Goal: Task Accomplishment & Management: Manage account settings

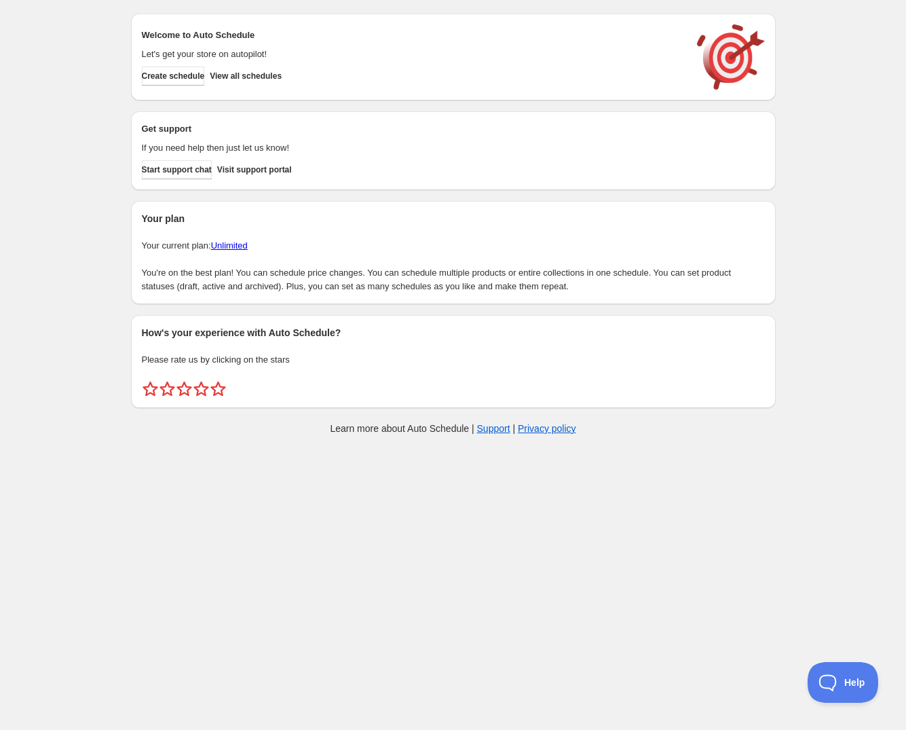
click at [832, 99] on div "Create schedule Help & support Cancel Discount prices Schedule a discount, sale…" at bounding box center [453, 227] width 906 height 454
click at [802, 20] on div "Create schedule Help & support Cancel Discount prices Schedule a discount, sale…" at bounding box center [453, 227] width 906 height 454
click at [198, 79] on span "Create schedule" at bounding box center [173, 76] width 63 height 11
click at [188, 76] on span "Create schedule" at bounding box center [173, 76] width 63 height 11
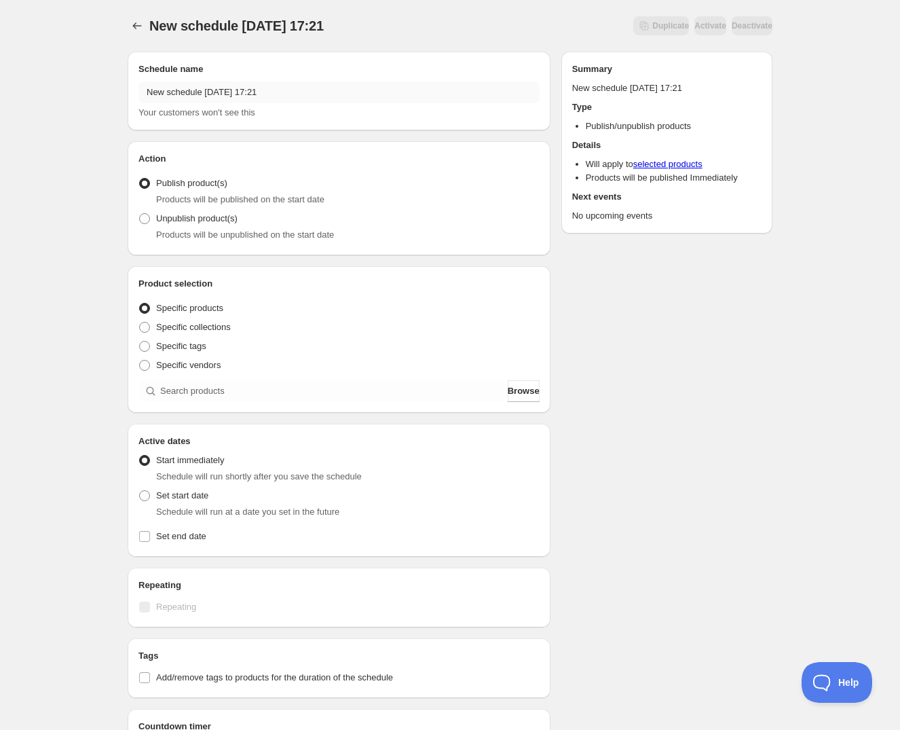
click at [370, 96] on input "New schedule Aug 29 2025 17:21" at bounding box center [338, 92] width 401 height 22
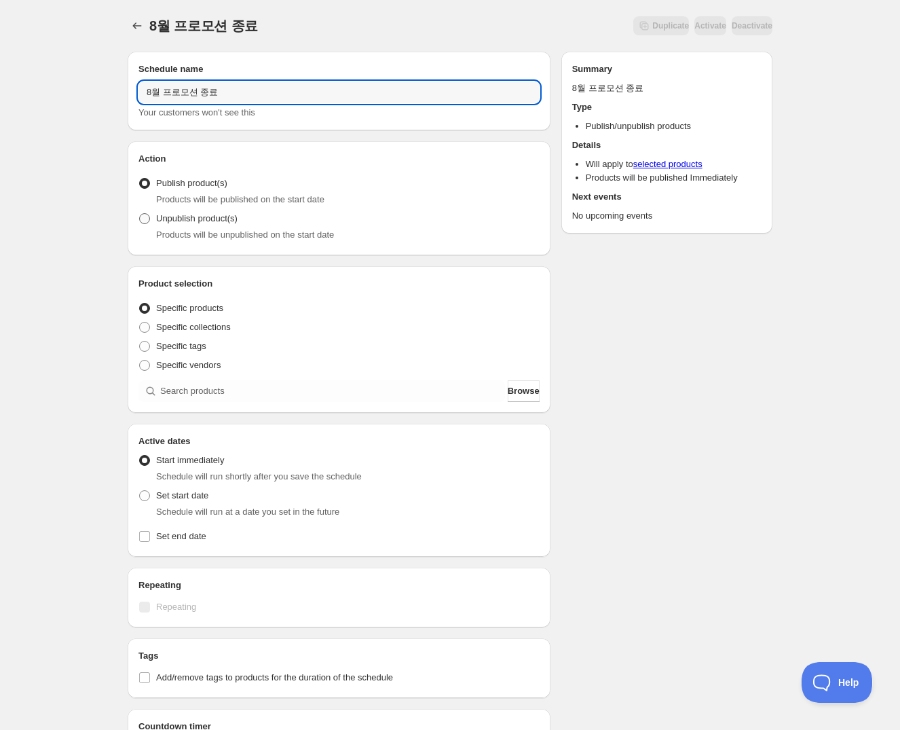
type input "8월 프로모션 종료"
click at [196, 221] on span "Unpublish product(s)" at bounding box center [196, 218] width 81 height 10
click at [140, 214] on input "Unpublish product(s)" at bounding box center [139, 213] width 1 height 1
radio input "true"
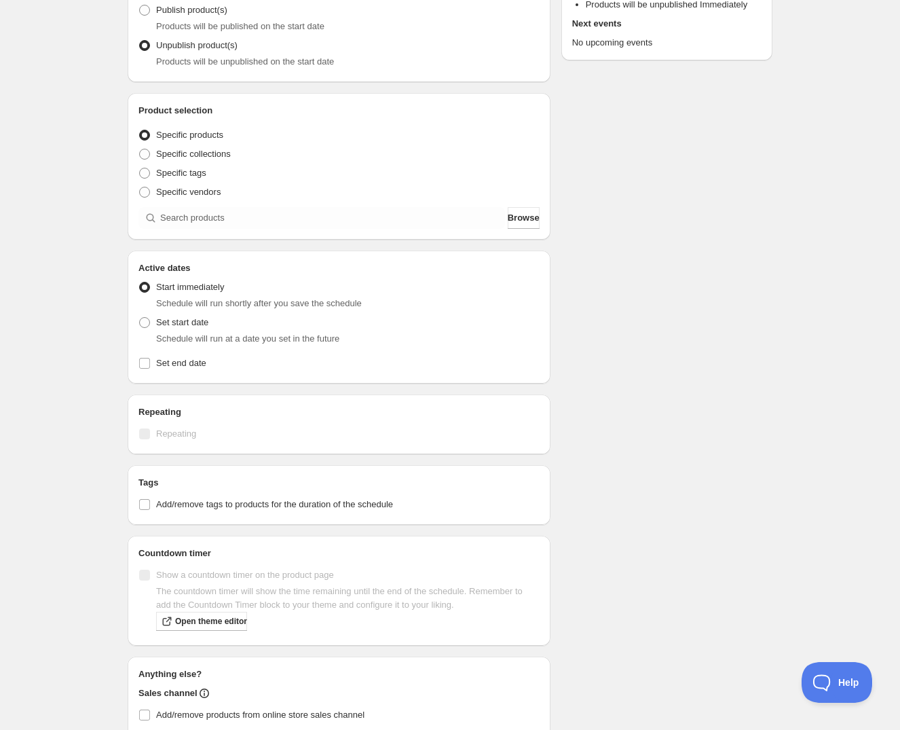
scroll to position [185, 0]
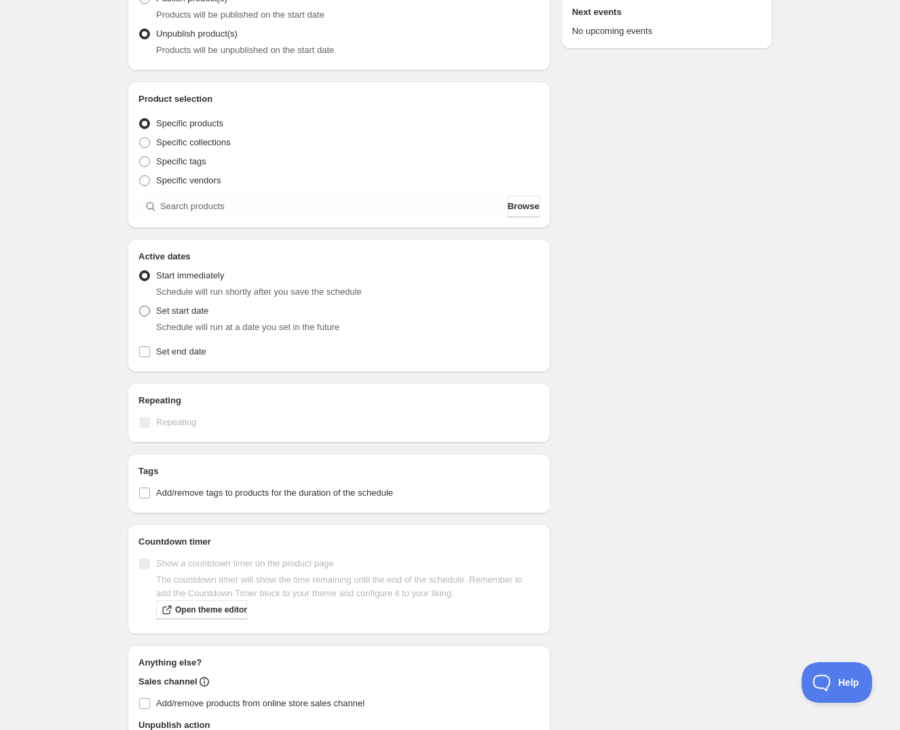
click at [169, 310] on span "Set start date" at bounding box center [182, 310] width 52 height 10
click at [140, 306] on input "Set start date" at bounding box center [139, 305] width 1 height 1
radio input "true"
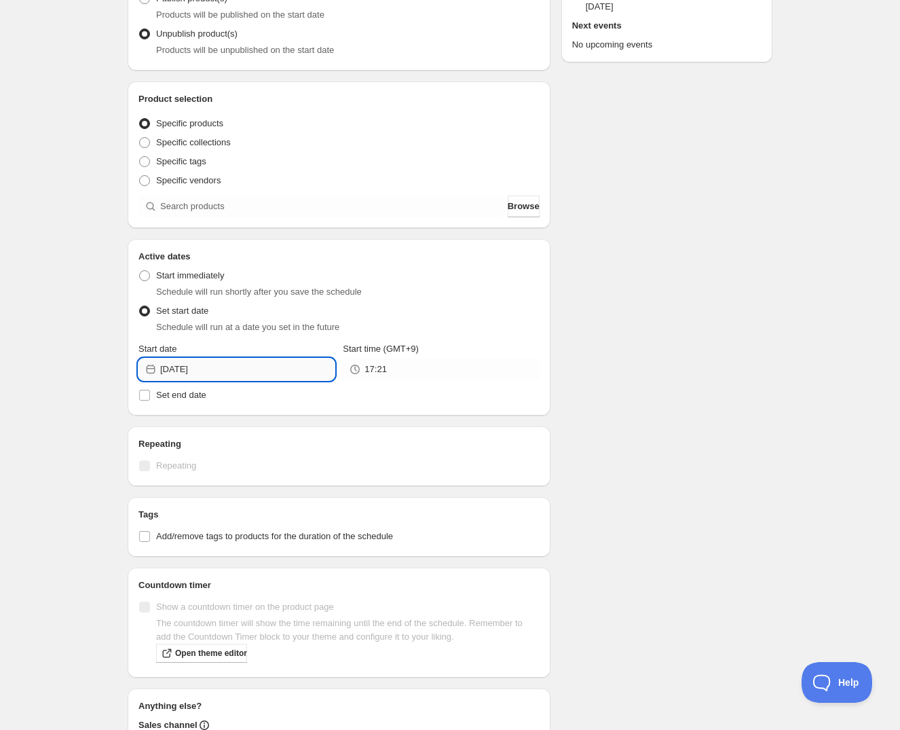
click at [183, 358] on input "2025-08-29" at bounding box center [247, 369] width 174 height 22
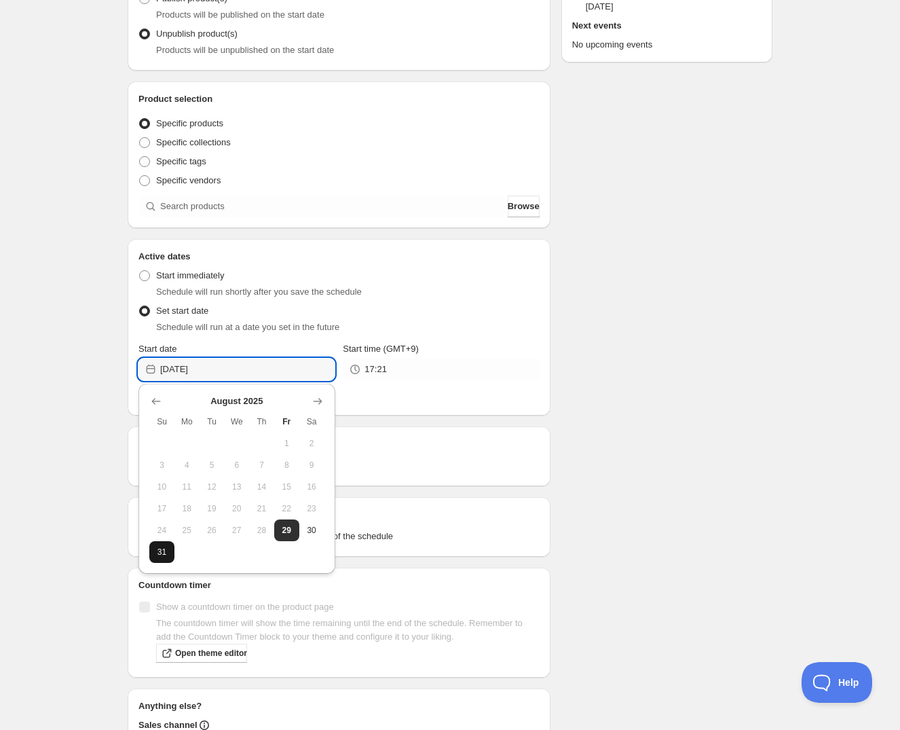
click at [171, 547] on button "31" at bounding box center [161, 552] width 25 height 22
type input "2025-08-31"
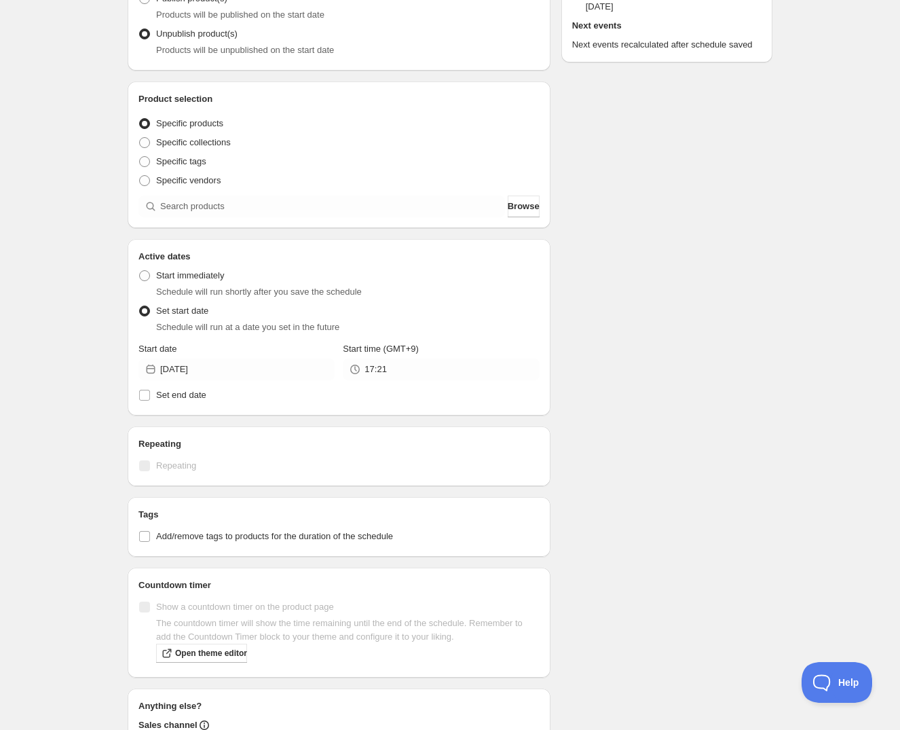
click at [422, 343] on div "Start time (GMT+9)" at bounding box center [441, 349] width 196 height 14
click at [420, 359] on input "17:21" at bounding box center [452, 369] width 174 height 22
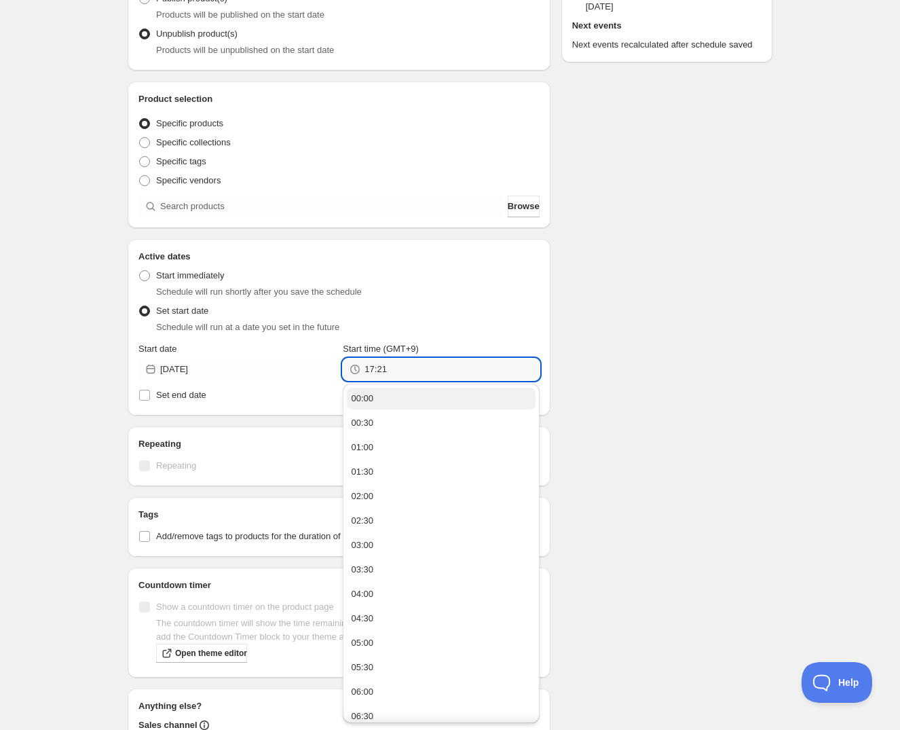
click at [415, 401] on button "00:00" at bounding box center [441, 399] width 188 height 22
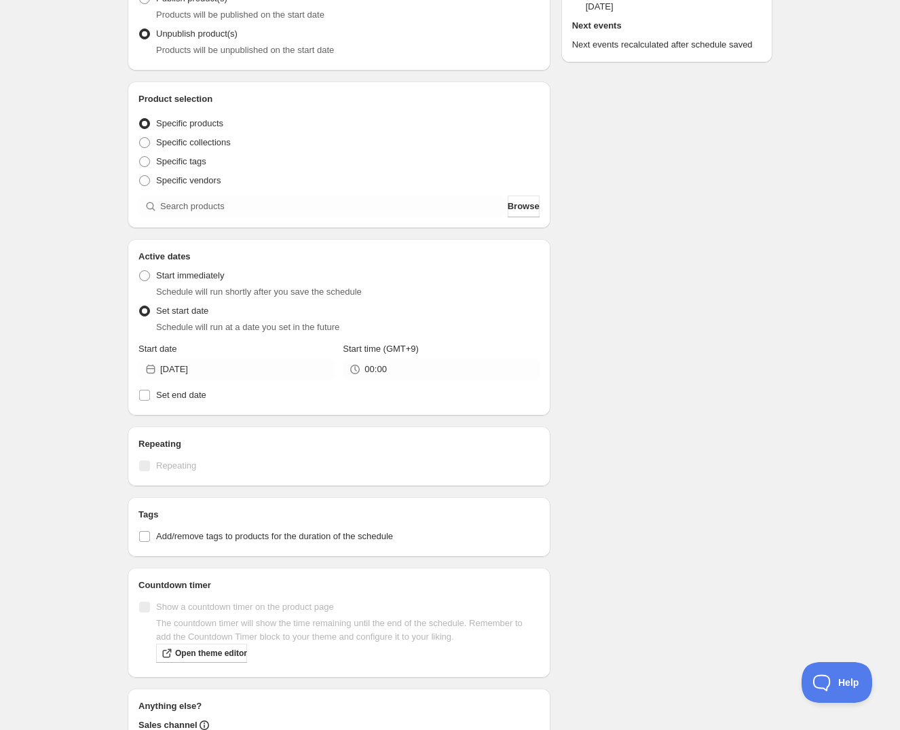
click at [608, 413] on div "Schedule name 8월 프로모션 종료 Your customers won't see this Action Action Publish pr…" at bounding box center [445, 359] width 656 height 1007
click at [641, 294] on div "Schedule name 8월 프로모션 종료 Your customers won't see this Action Action Publish pr…" at bounding box center [445, 359] width 656 height 1007
click at [470, 369] on input "00:00" at bounding box center [452, 369] width 174 height 22
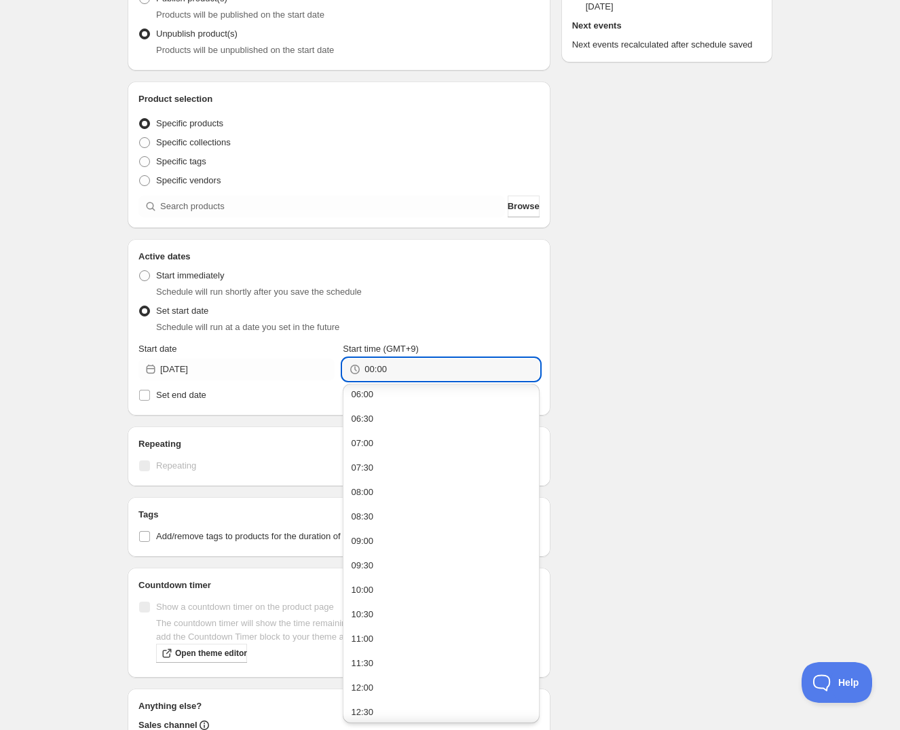
scroll to position [838, 0]
click at [441, 715] on button "23:30" at bounding box center [441, 709] width 188 height 22
click at [396, 367] on input "23:30" at bounding box center [452, 369] width 174 height 22
type input "23:55"
click at [748, 316] on div "Schedule name 8월 프로모션 종료 Your customers won't see this Action Action Publish pr…" at bounding box center [445, 359] width 656 height 1007
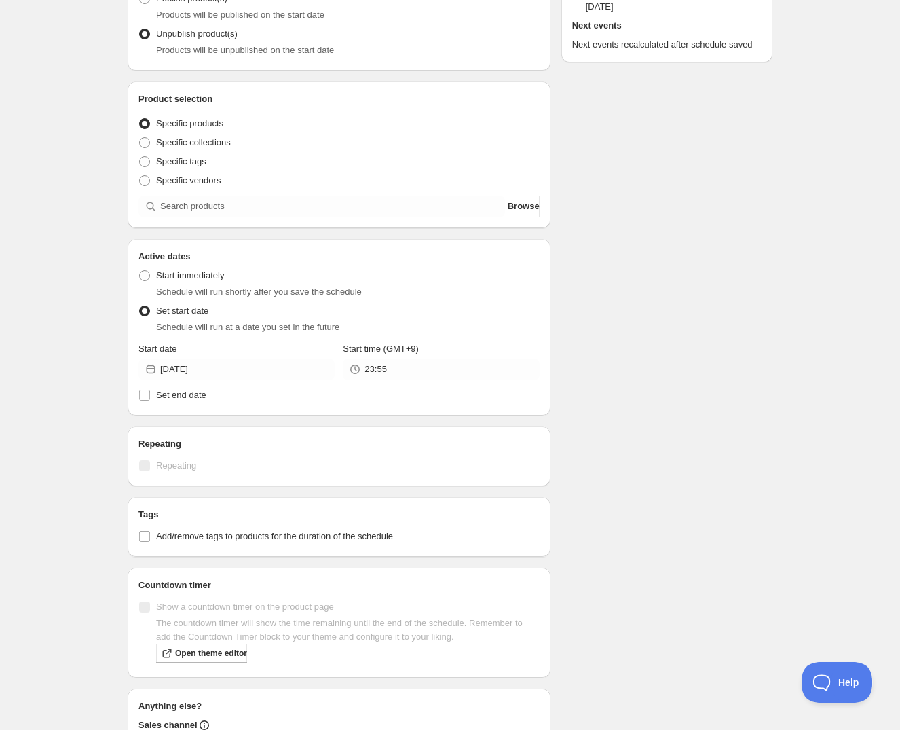
click at [692, 334] on div "Schedule name 8월 프로모션 종료 Your customers won't see this Action Action Publish pr…" at bounding box center [445, 359] width 656 height 1007
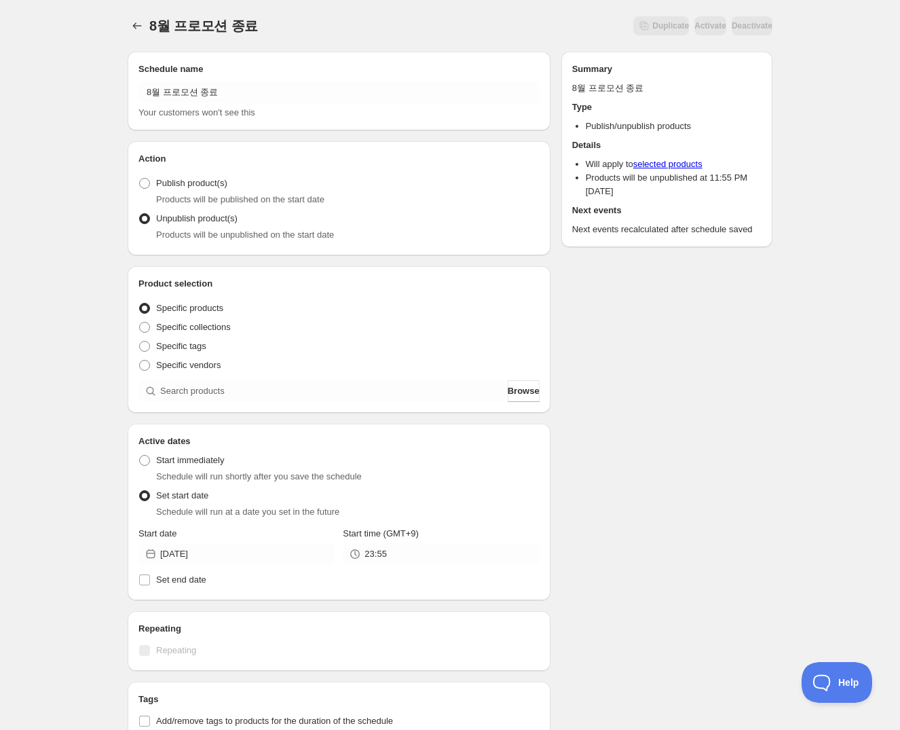
scroll to position [61, 0]
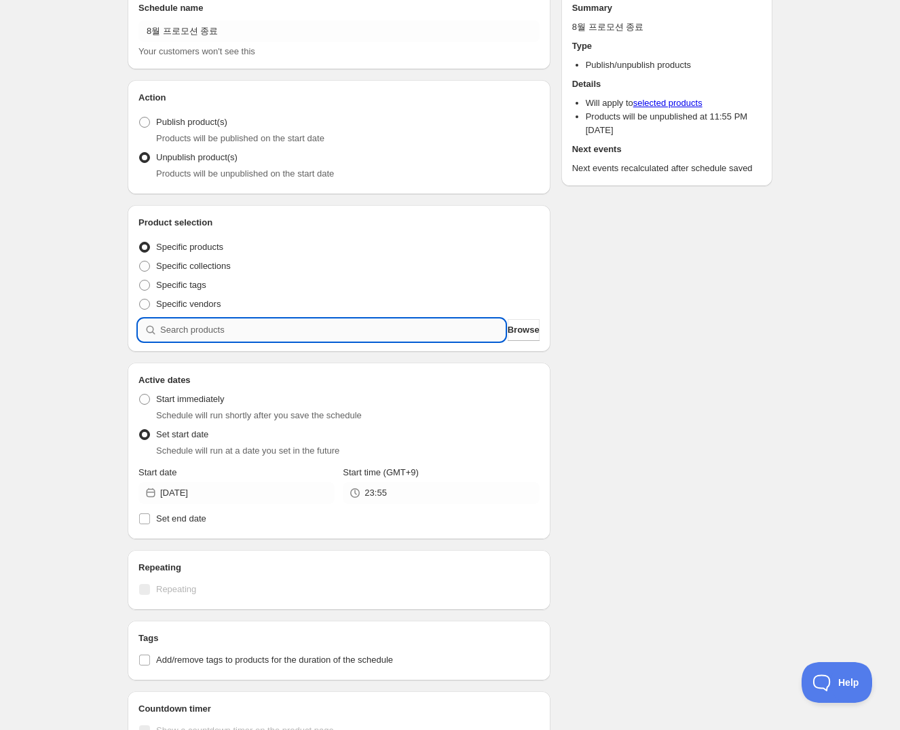
click at [204, 331] on input "search" at bounding box center [332, 330] width 345 height 22
type input "ㄱ"
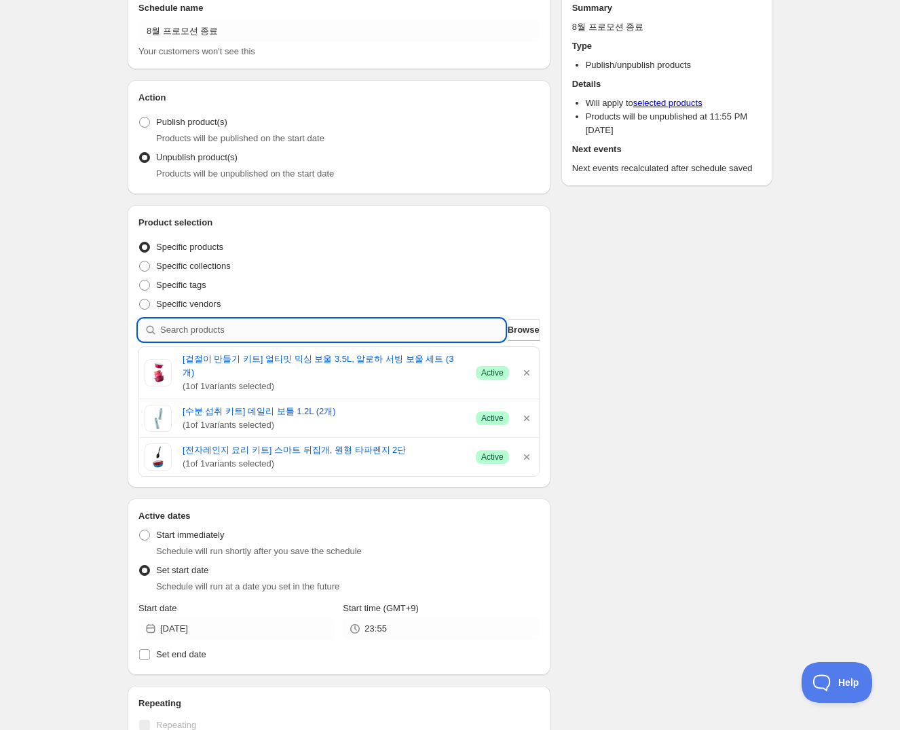
click at [270, 330] on input "search" at bounding box center [332, 330] width 345 height 22
type input "ㅅ"
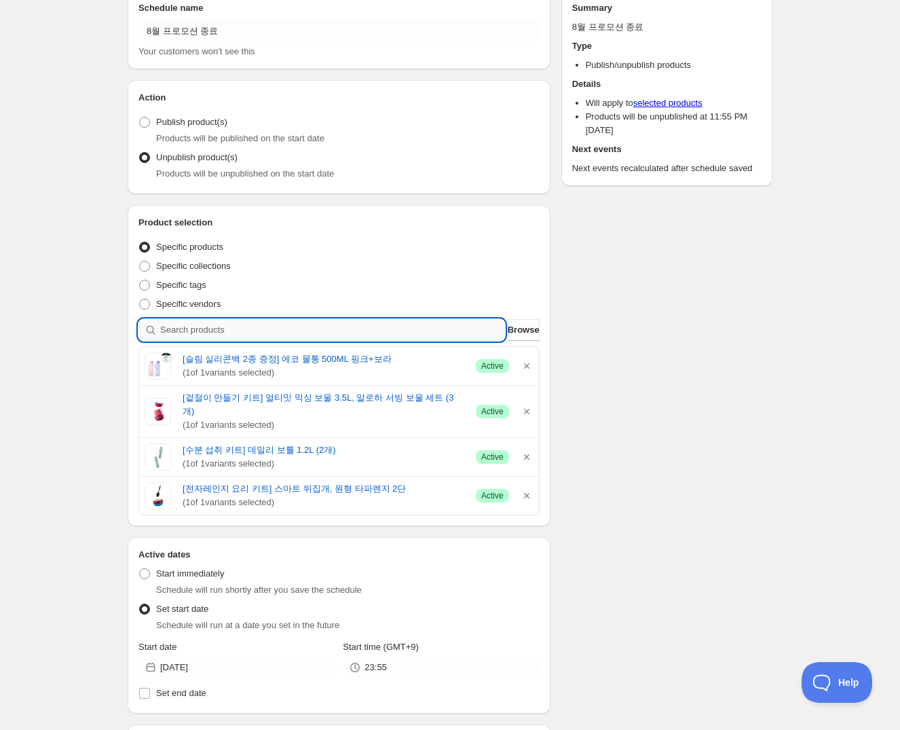
click at [274, 333] on input "search" at bounding box center [332, 330] width 345 height 22
type input "ㅋ"
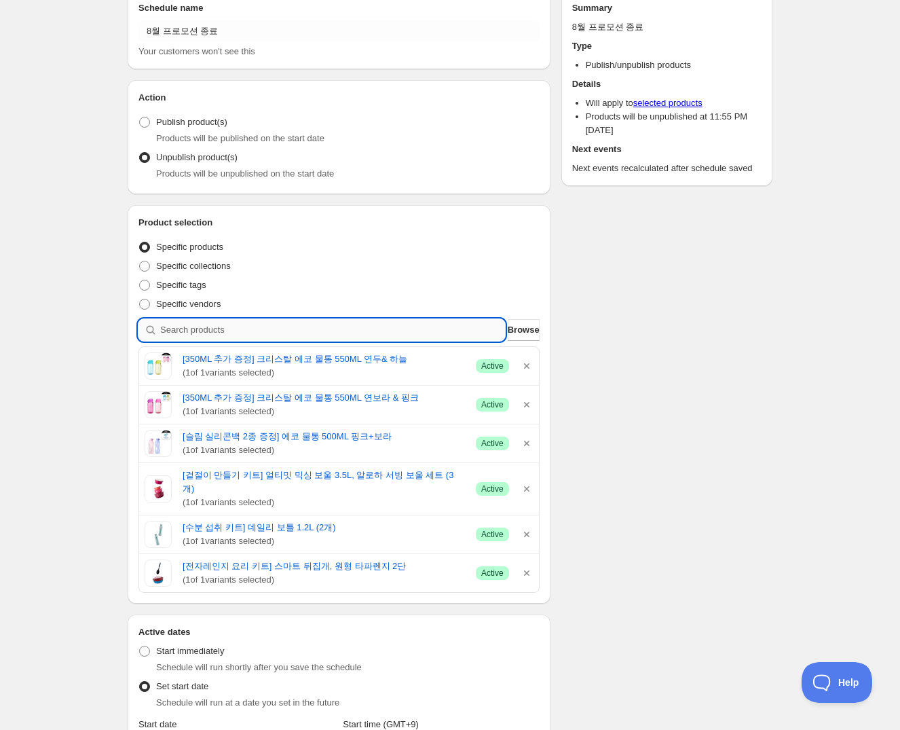
click at [242, 326] on input "search" at bounding box center [332, 330] width 345 height 22
type input "ㅇ"
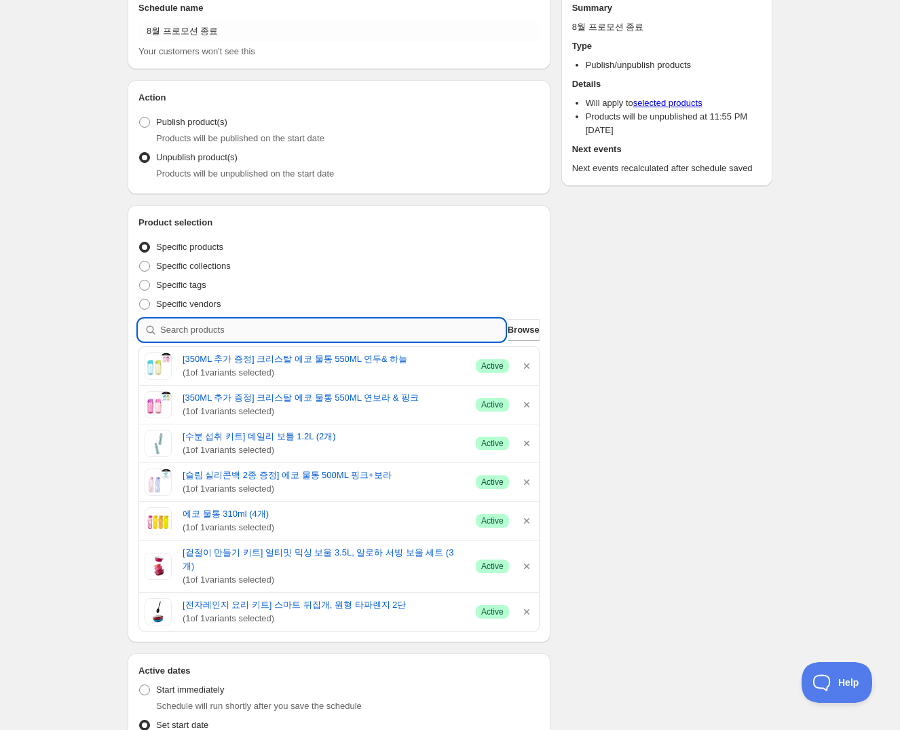
click at [241, 327] on input "search" at bounding box center [332, 330] width 345 height 22
type input "ㄷ"
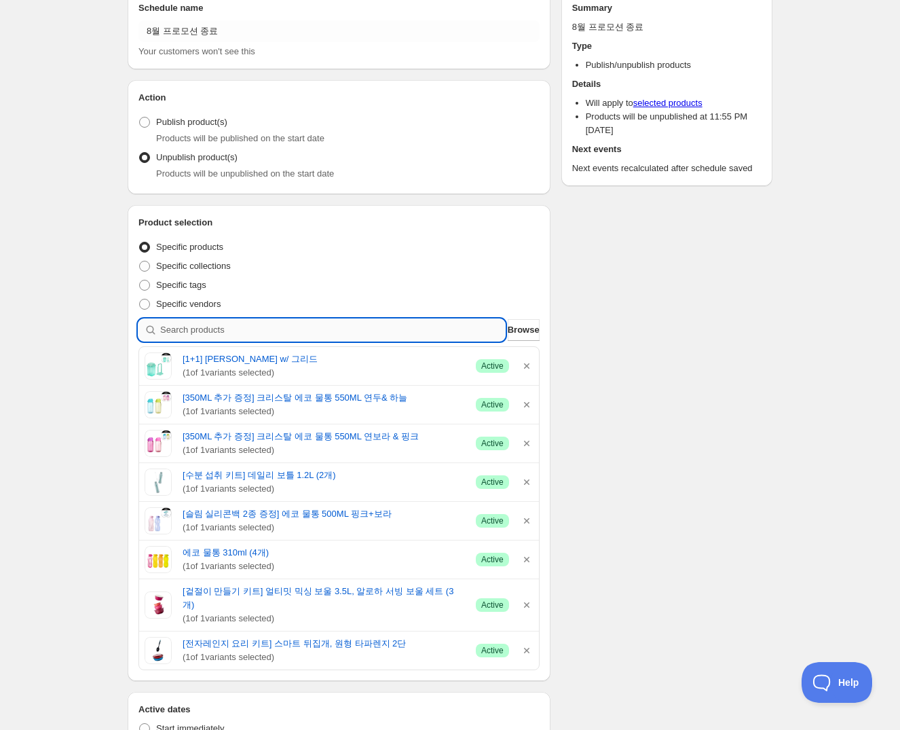
click at [410, 320] on input "search" at bounding box center [332, 330] width 345 height 22
type input "ㅇ"
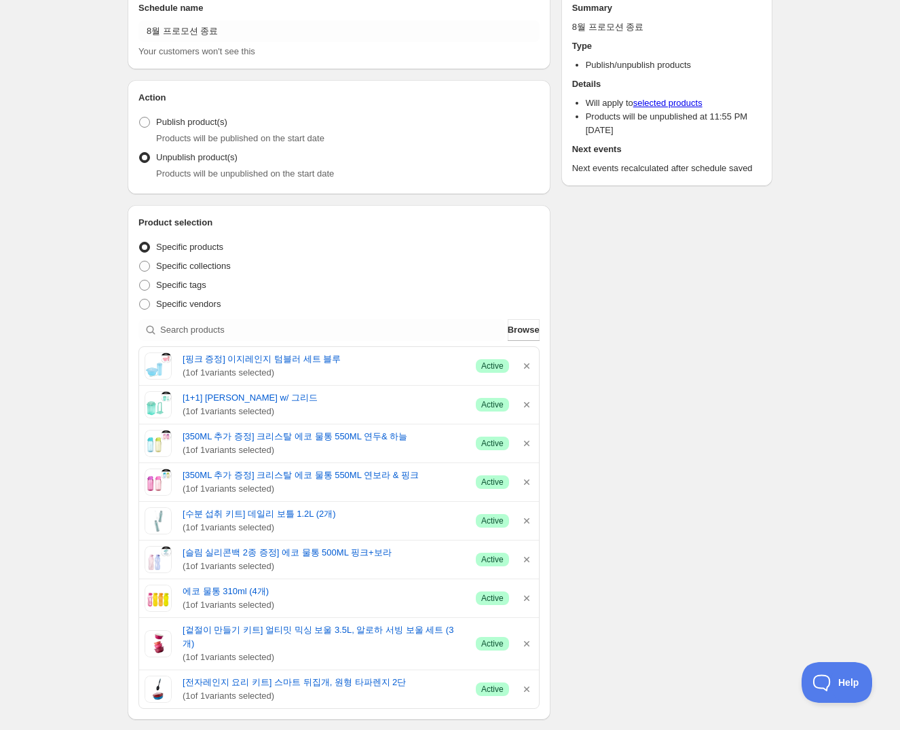
click at [249, 315] on div "Product selection Entity type Specific products Specific collections Specific t…" at bounding box center [338, 462] width 401 height 493
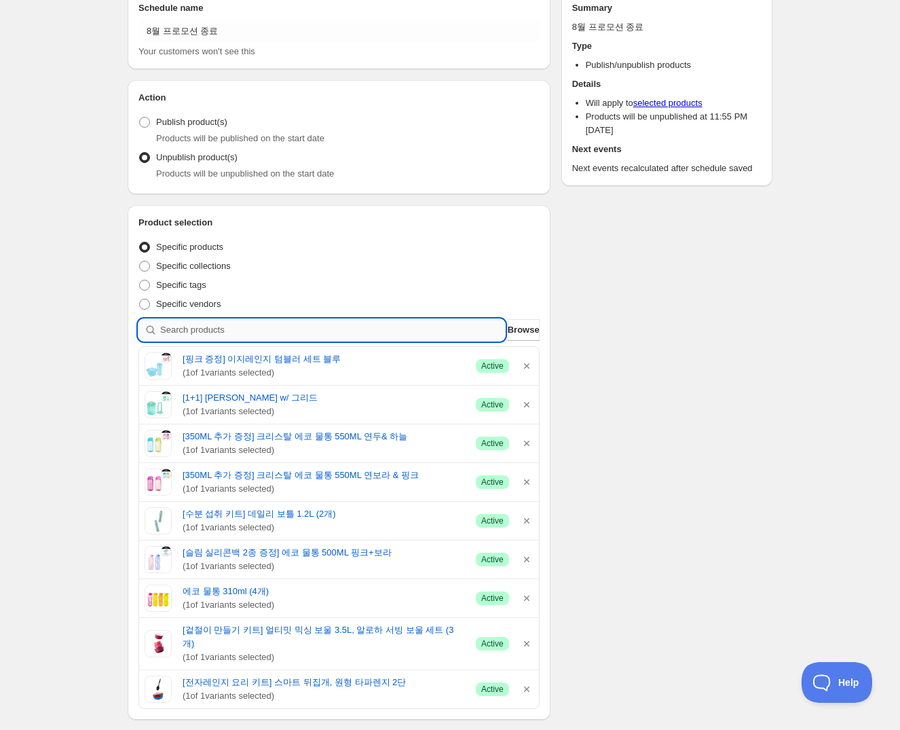
click at [248, 322] on input "search" at bounding box center [332, 330] width 345 height 22
type input "ㅇ"
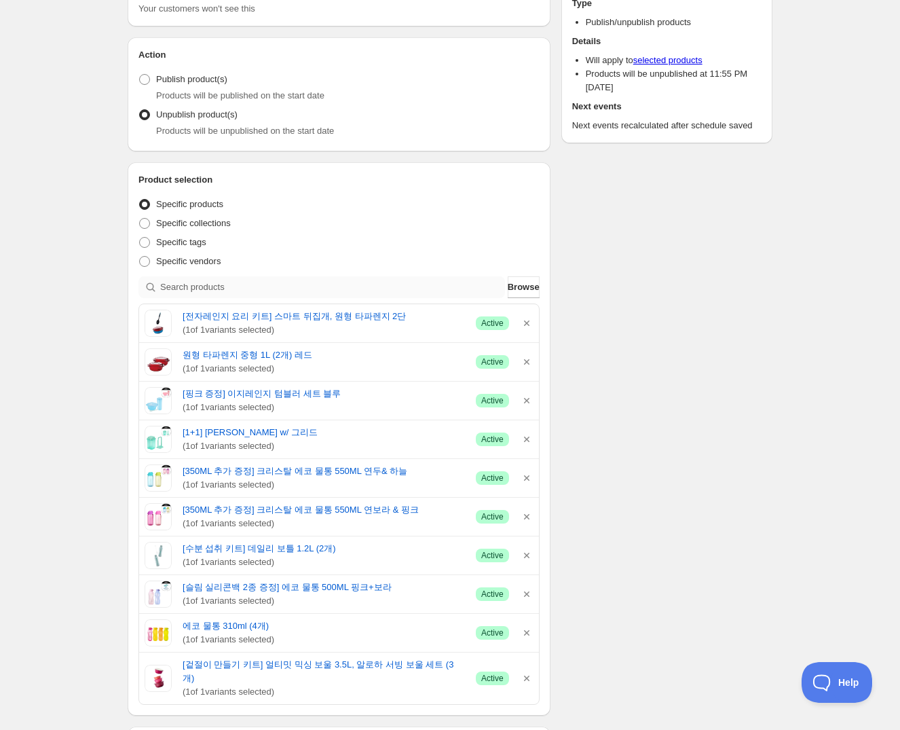
scroll to position [123, 0]
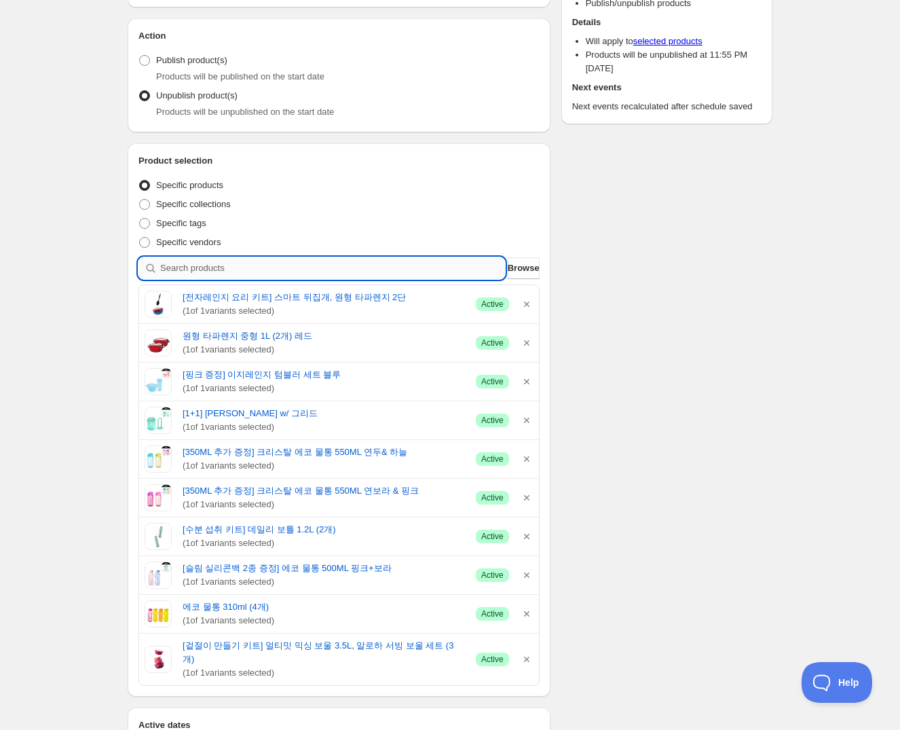
click at [318, 270] on input "search" at bounding box center [332, 268] width 345 height 22
type input "ㅅ"
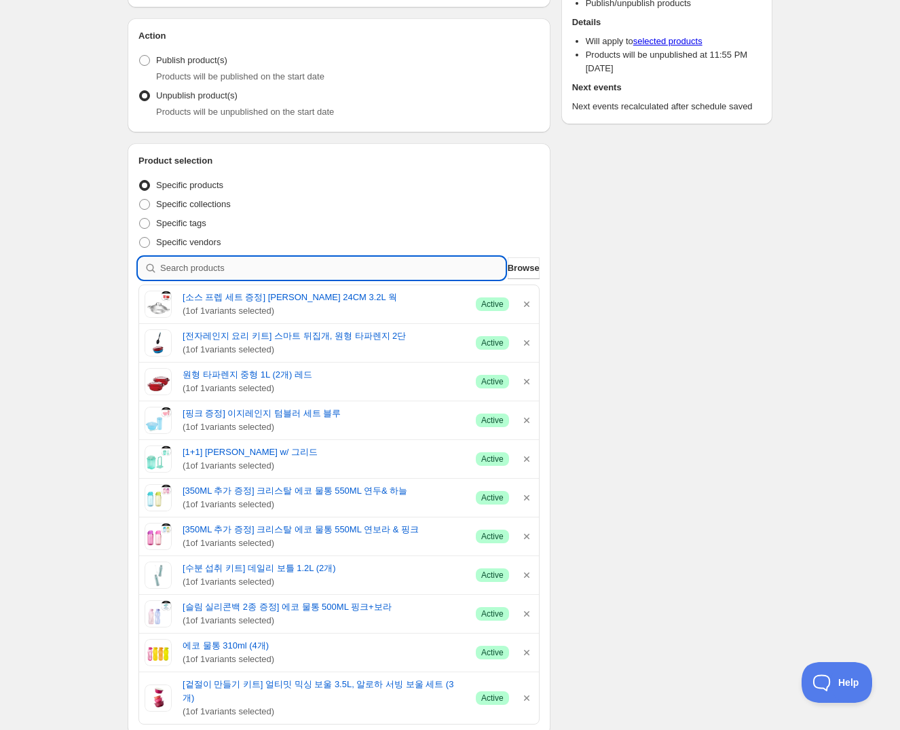
click at [360, 269] on input "search" at bounding box center [332, 268] width 345 height 22
type input "ㅅ"
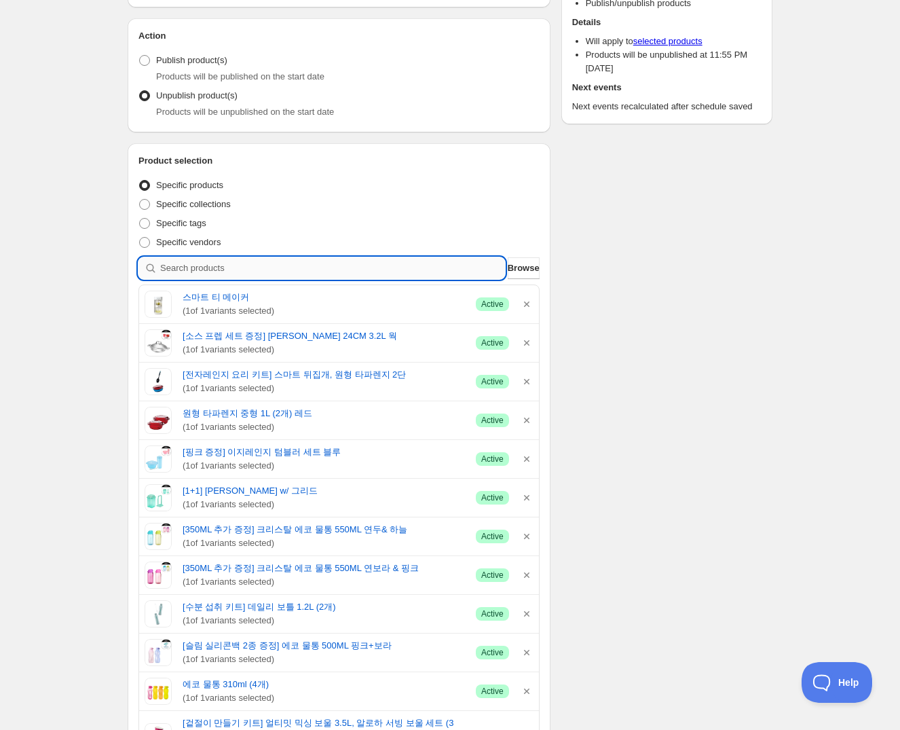
click at [234, 265] on input "search" at bounding box center [332, 268] width 345 height 22
type input "ㅋ"
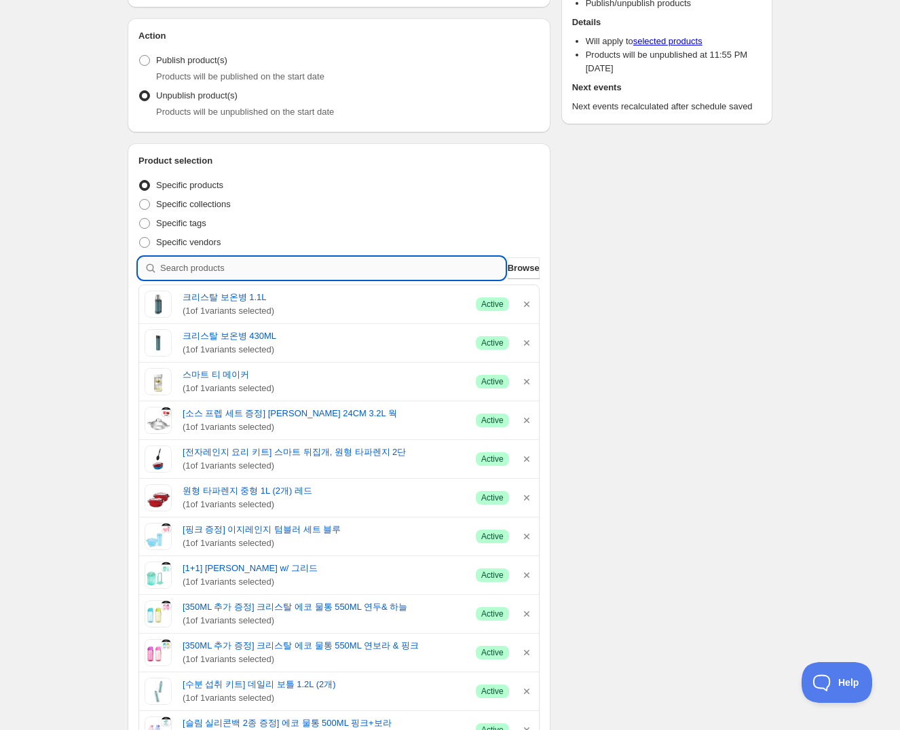
click at [366, 267] on input "search" at bounding box center [332, 268] width 345 height 22
type input "ㅅ"
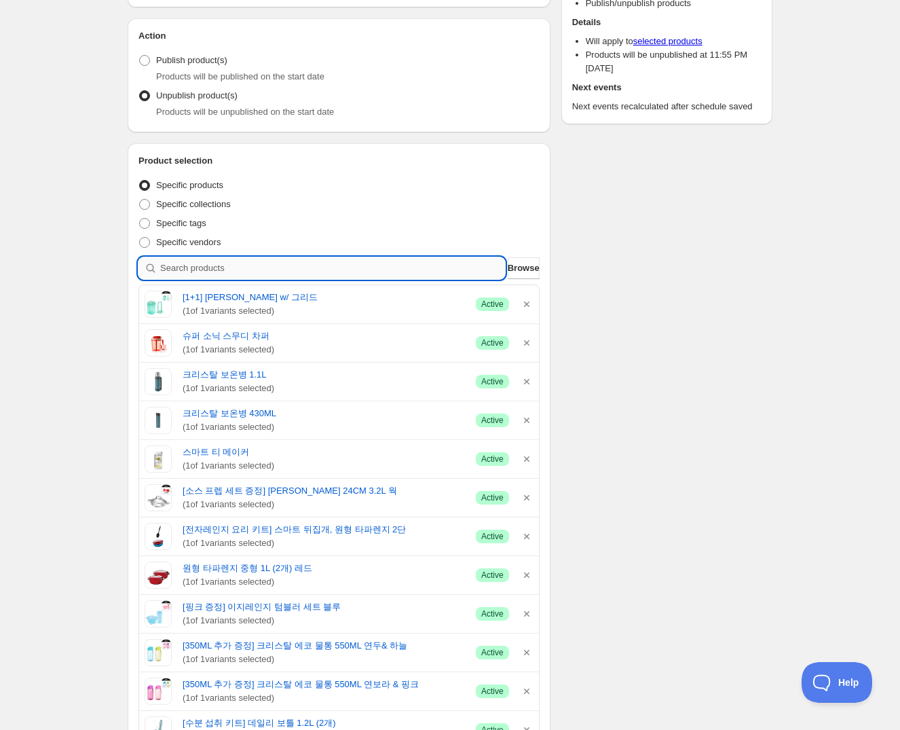
click at [274, 271] on input "search" at bounding box center [332, 268] width 345 height 22
type input "ㅁ"
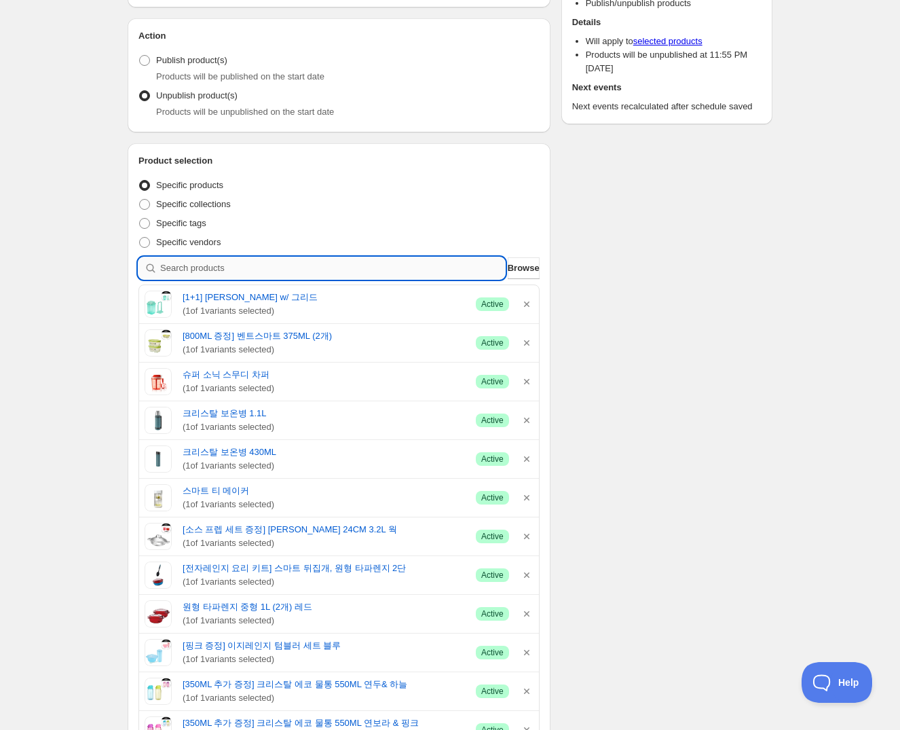
click at [231, 267] on input "search" at bounding box center [332, 268] width 345 height 22
type input "ㅇ"
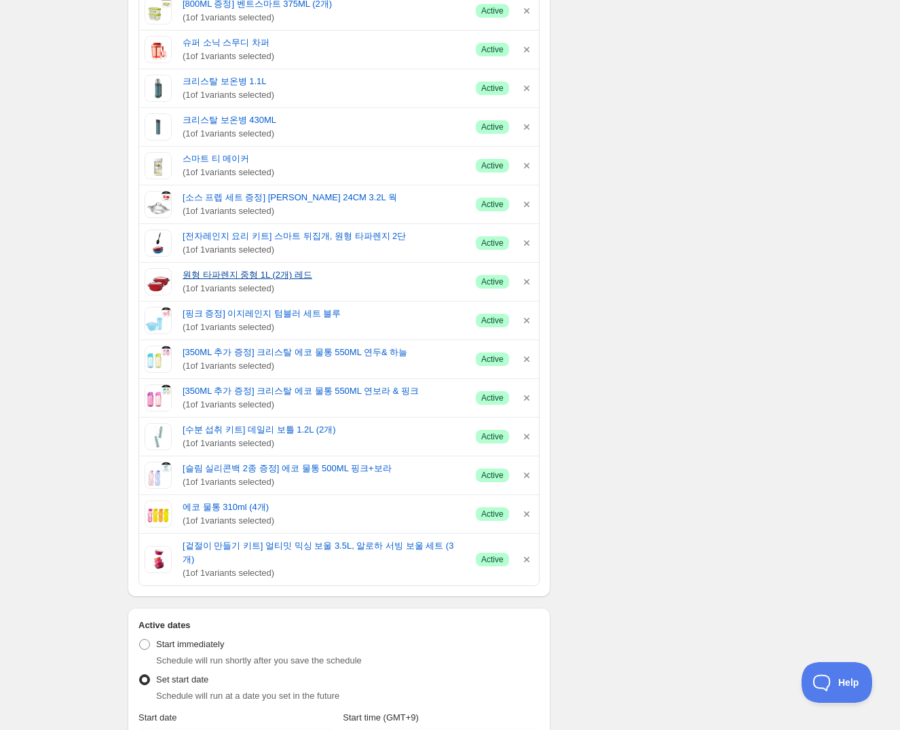
scroll to position [432, 0]
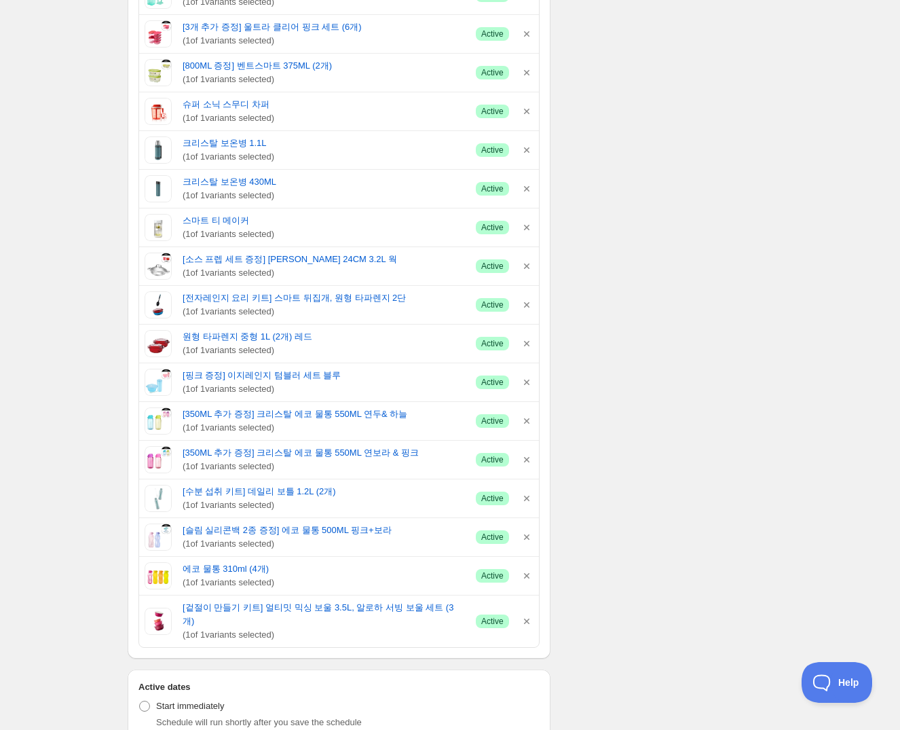
click at [689, 374] on div "Schedule name 8월 프로모션 종료 Your customers won't see this Action Action Publish pr…" at bounding box center [445, 451] width 656 height 1685
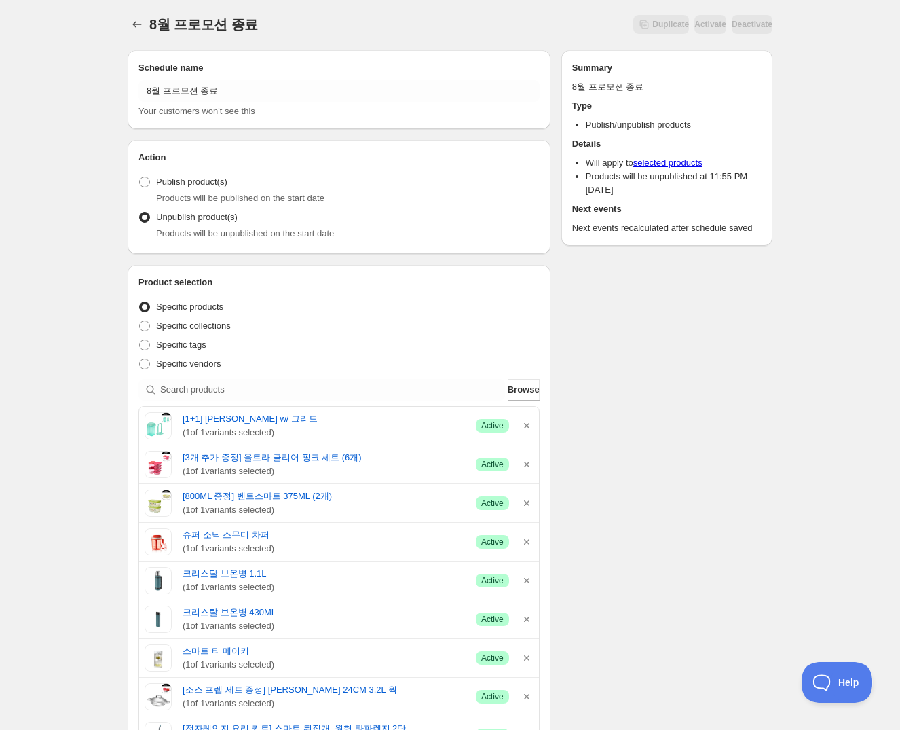
scroll to position [0, 0]
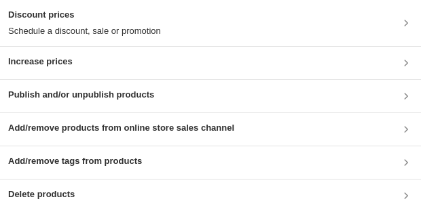
click at [65, 18] on h3 "Discount prices" at bounding box center [84, 15] width 153 height 14
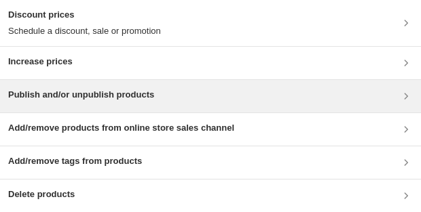
click at [75, 98] on h3 "Publish and/or unpublish products" at bounding box center [81, 95] width 146 height 14
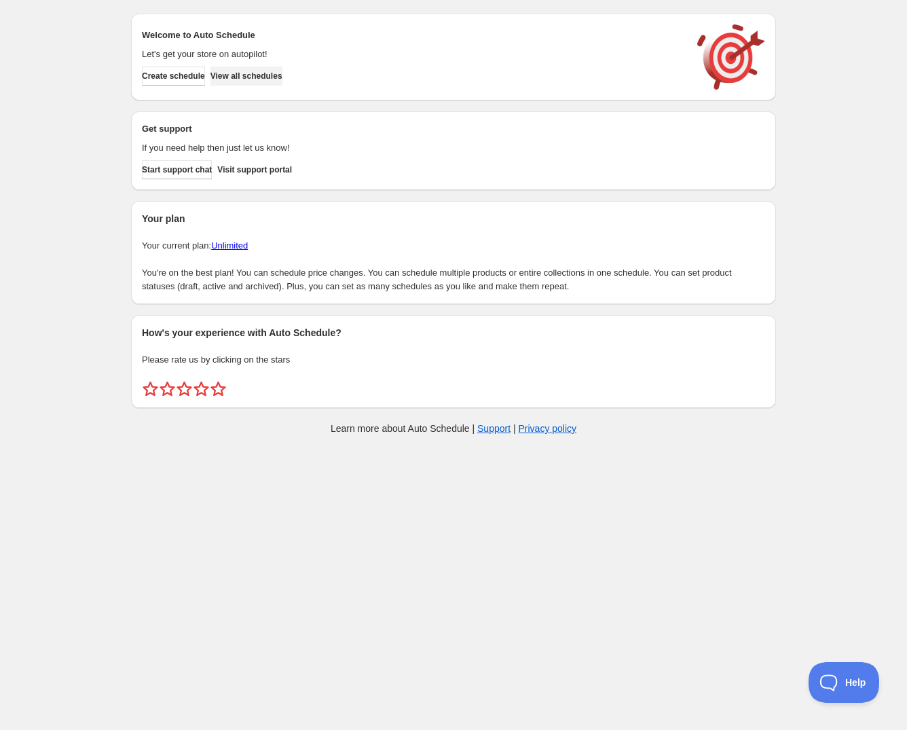
click at [279, 71] on span "View all schedules" at bounding box center [246, 76] width 72 height 11
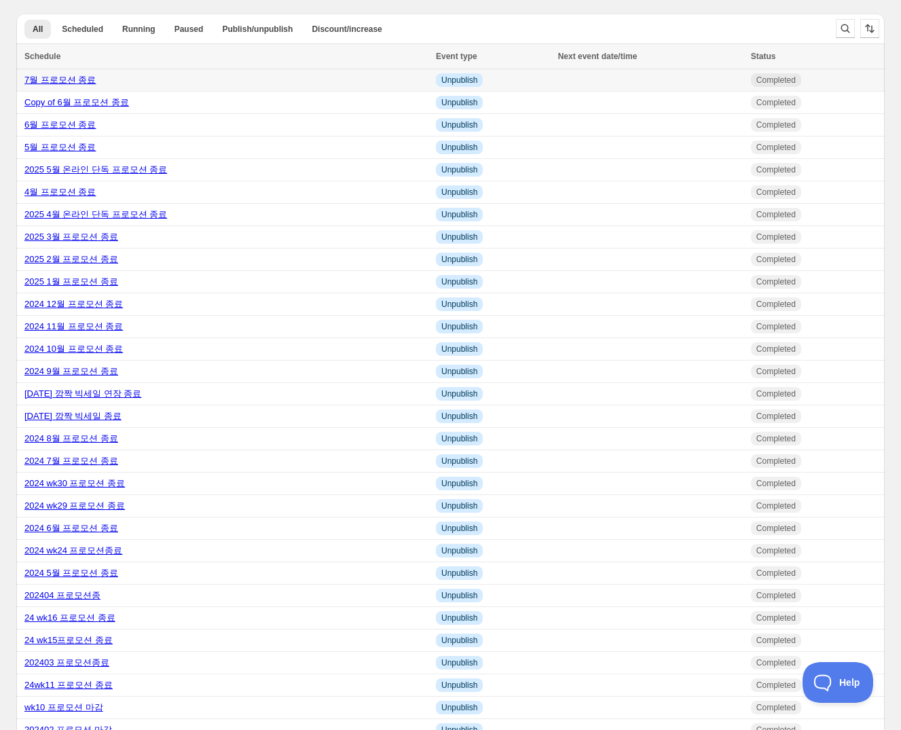
click at [81, 79] on link "7월 프로모션 종료" at bounding box center [59, 80] width 71 height 10
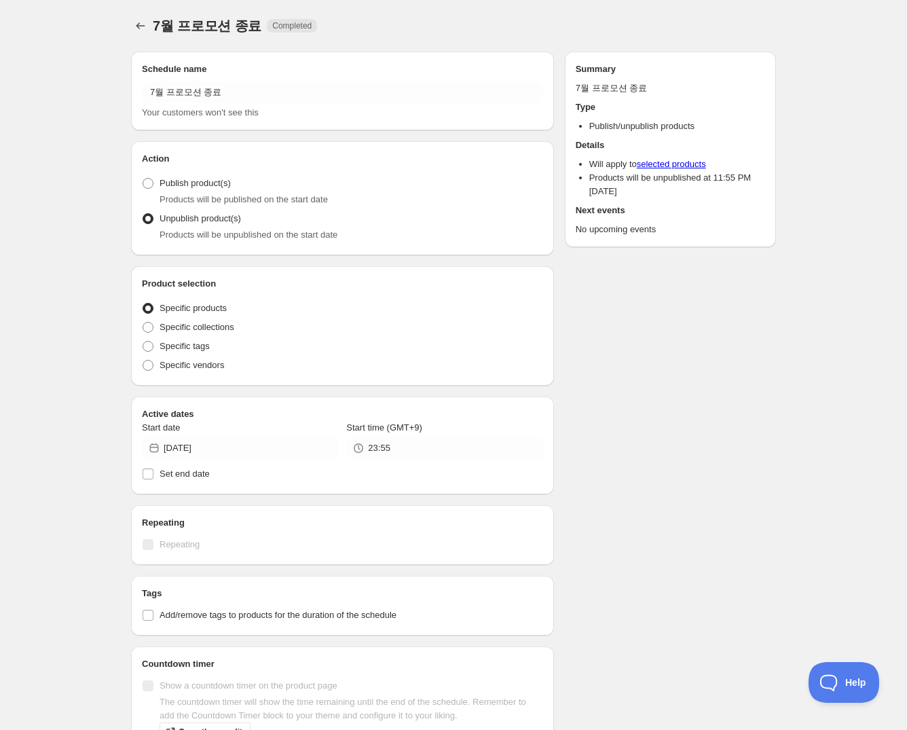
radio input "true"
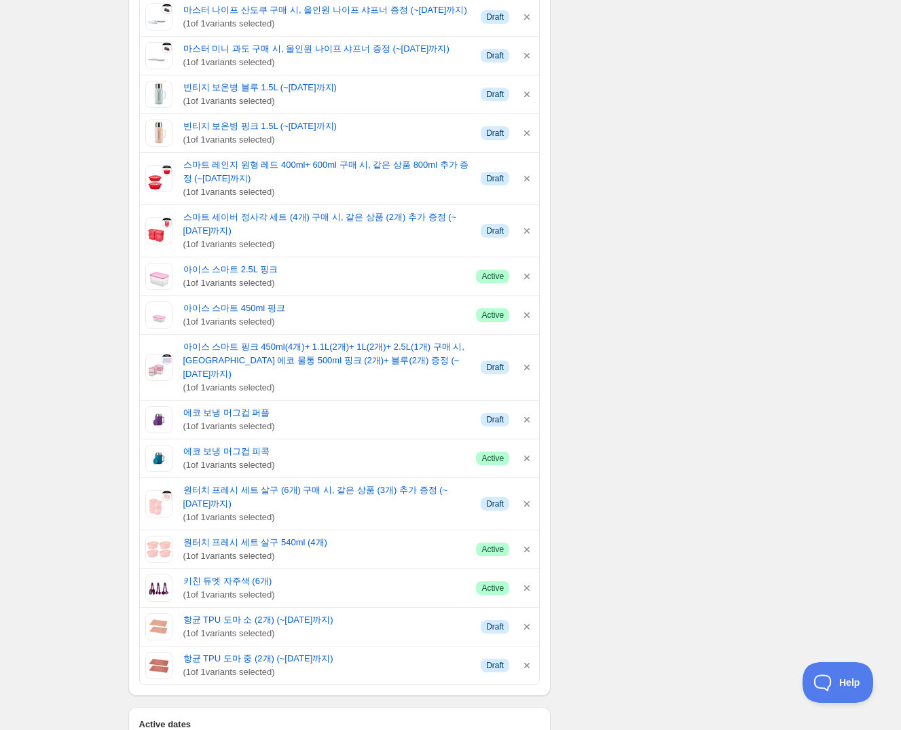
scroll to position [423, 0]
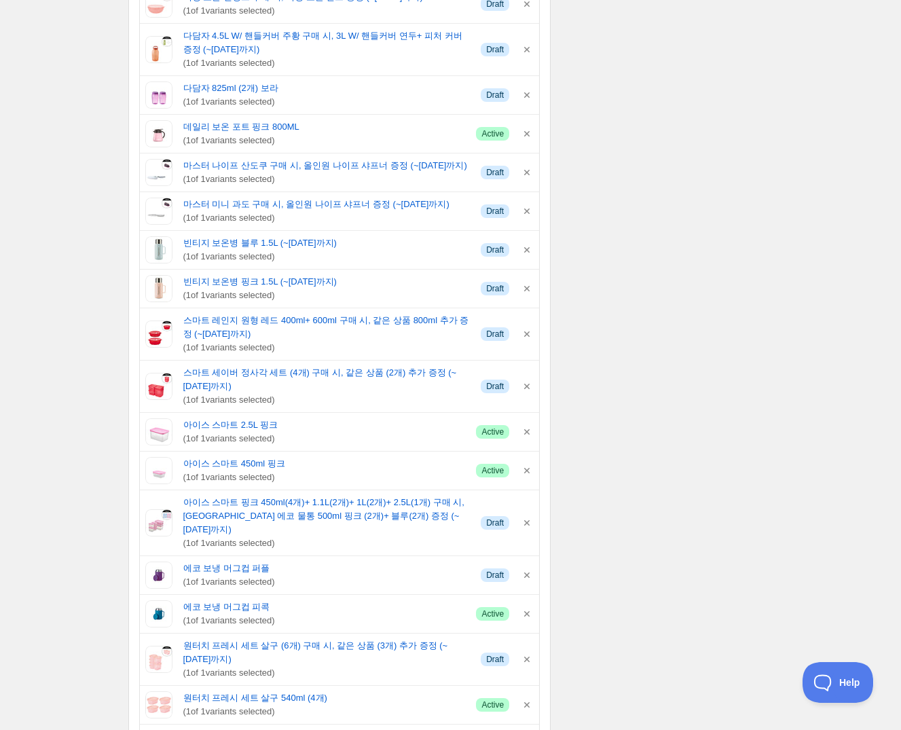
click at [699, 306] on div "Schedule name 7월 프로모션 종료 Your customers won't see this Action Action Publish pr…" at bounding box center [445, 539] width 656 height 1842
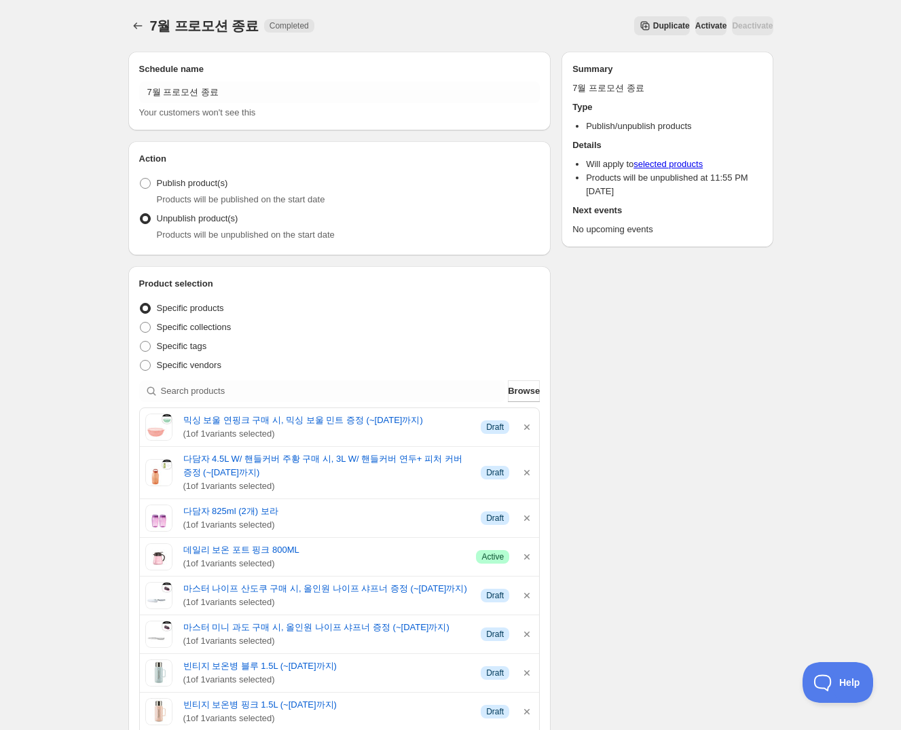
scroll to position [0, 0]
click at [132, 33] on button "Schedules" at bounding box center [137, 25] width 19 height 19
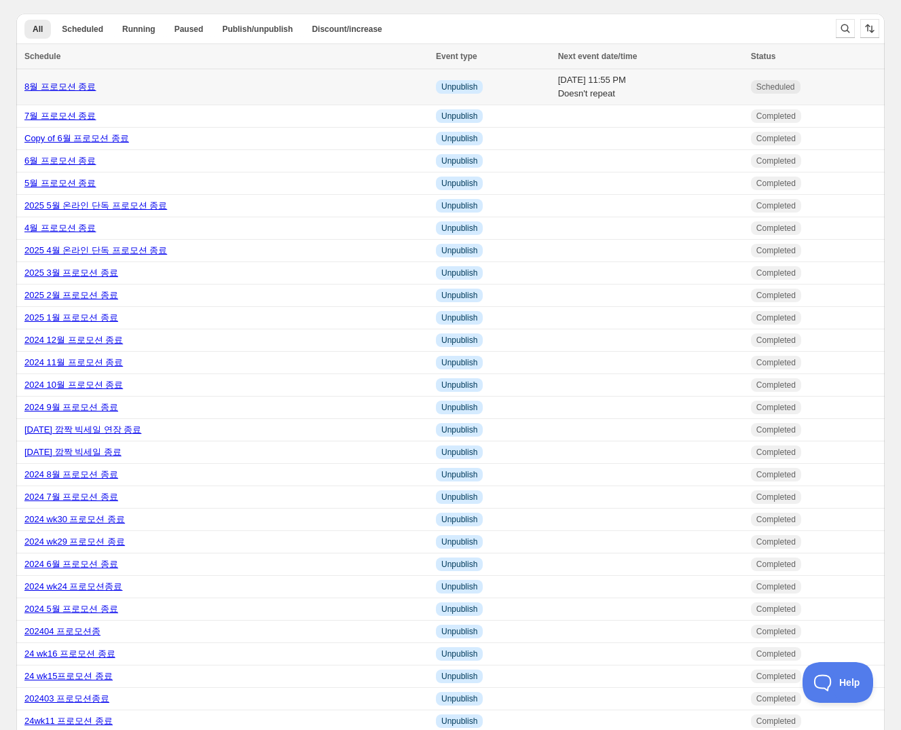
click at [58, 86] on link "8월 프로모션 종료" at bounding box center [59, 86] width 71 height 10
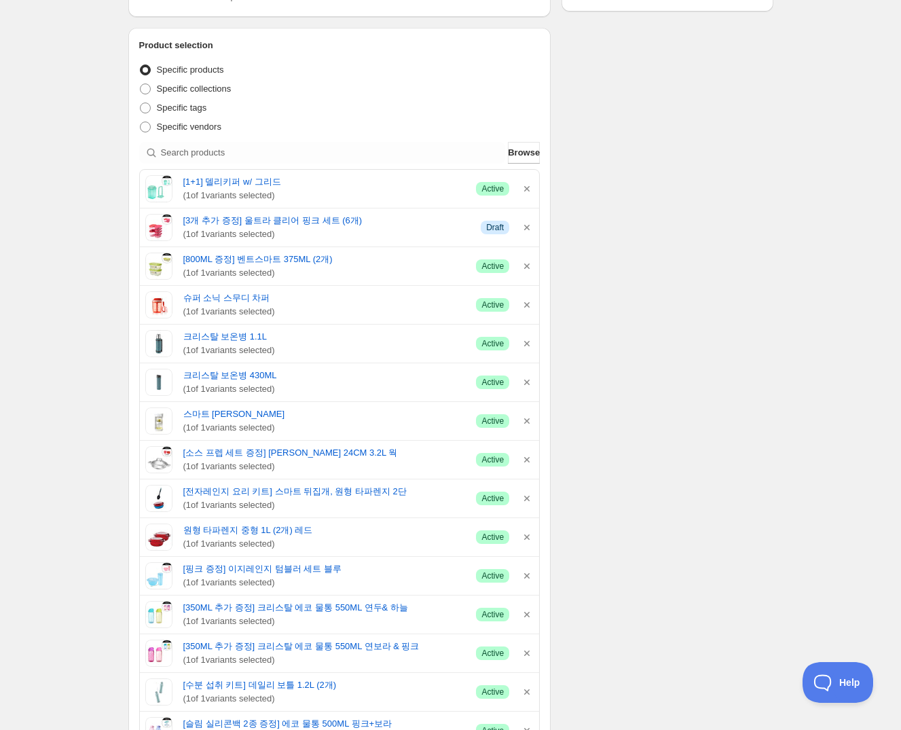
scroll to position [246, 0]
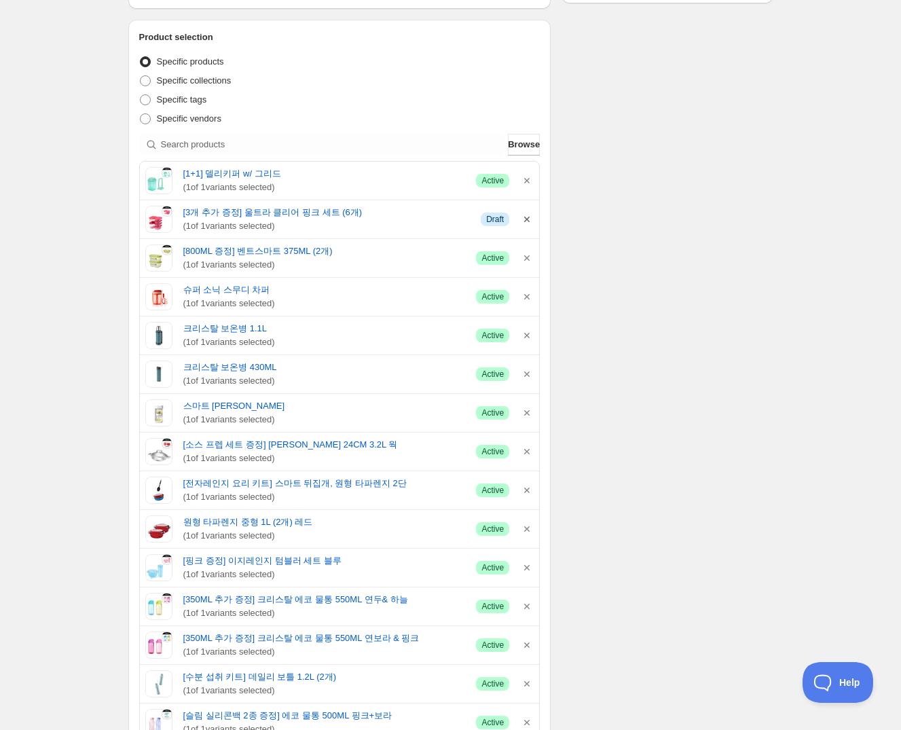
click at [523, 219] on icon "button" at bounding box center [527, 219] width 14 height 14
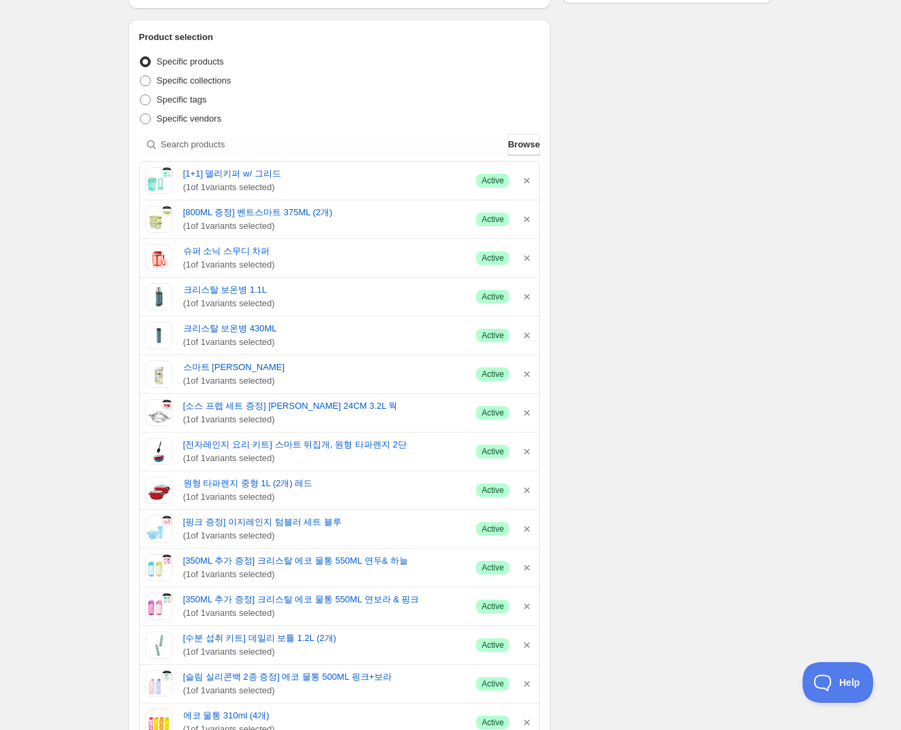
click at [652, 229] on div "Schedule name 8월 프로모션 종료 Your customers won't see this Action Action Publish pr…" at bounding box center [445, 577] width 656 height 1567
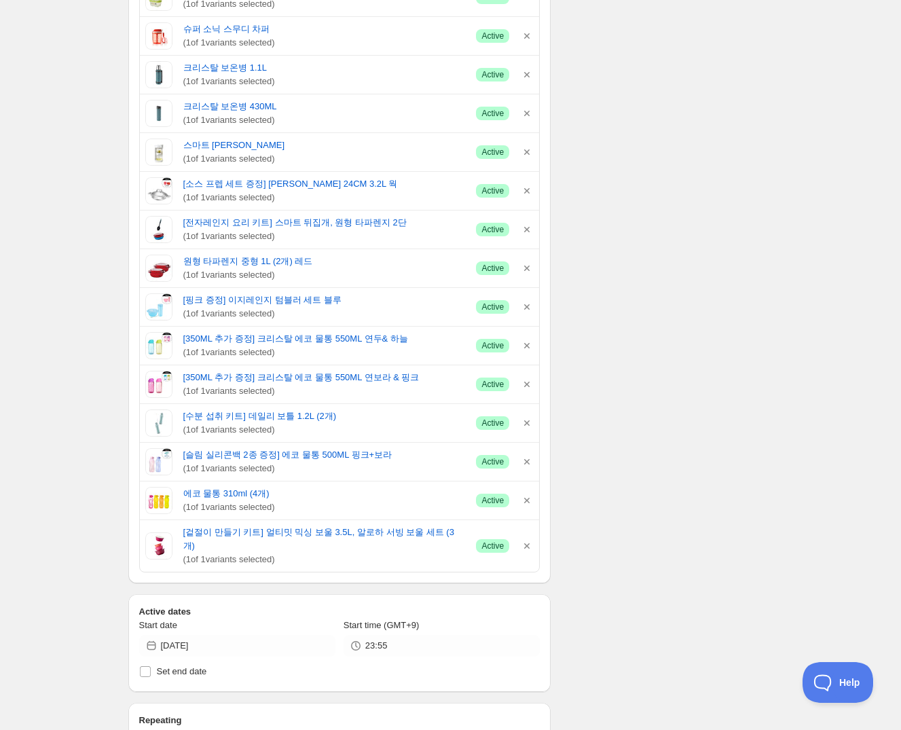
scroll to position [740, 0]
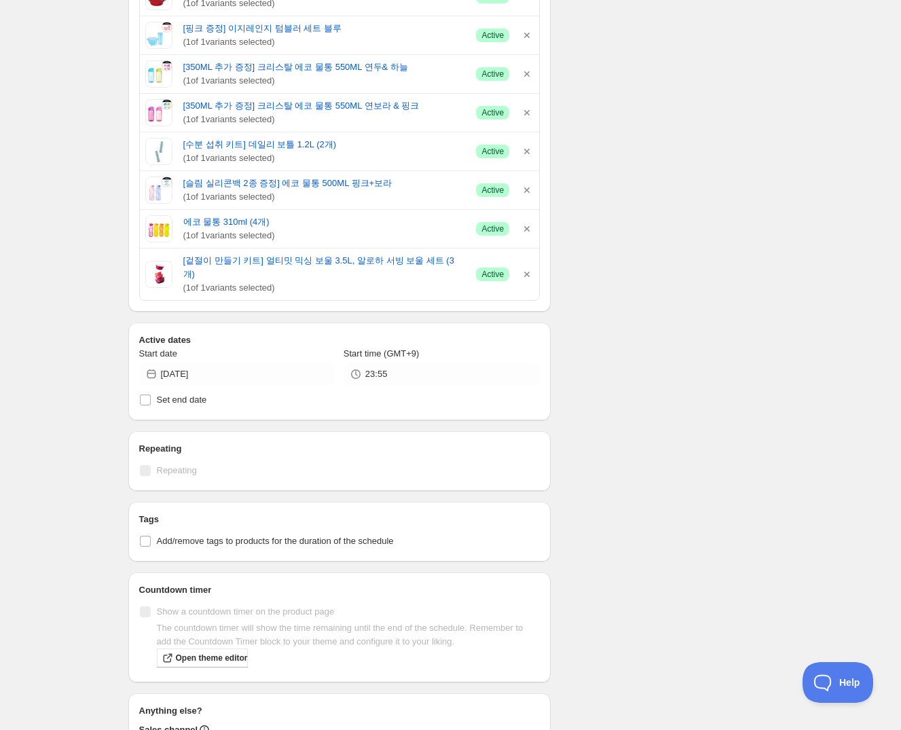
click at [713, 33] on div "Schedule name 8월 프로모션 종료 Your customers won't see this Action Action Publish pr…" at bounding box center [445, 84] width 656 height 1567
